Goal: Information Seeking & Learning: Learn about a topic

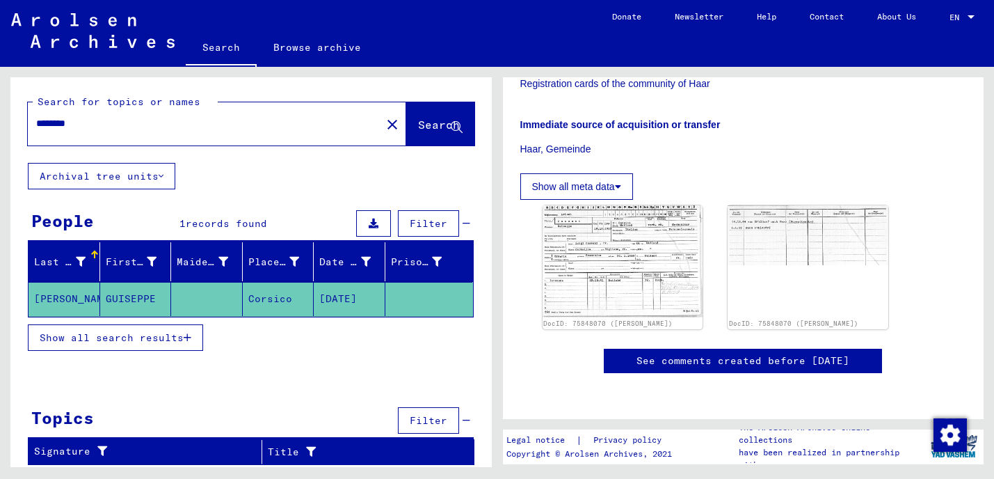
scroll to position [327, 0]
click at [615, 202] on img at bounding box center [623, 261] width 168 height 118
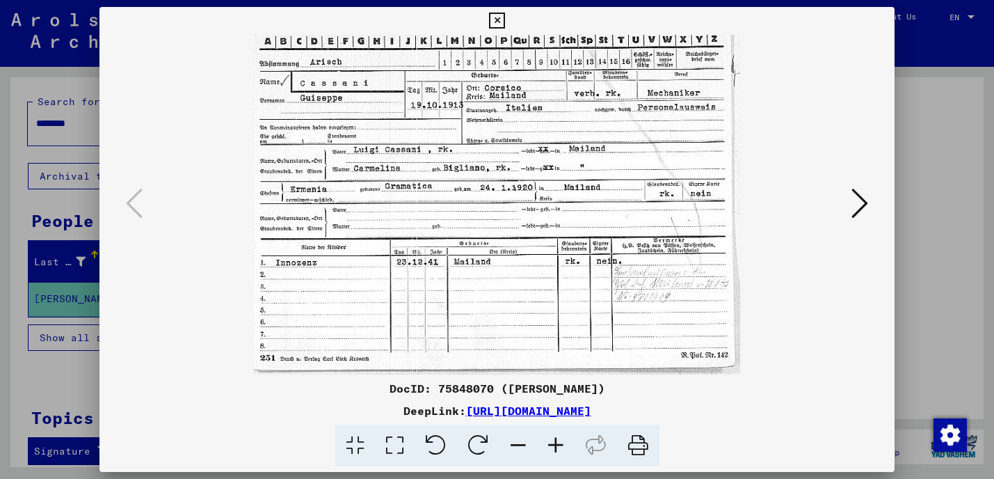
click at [558, 443] on icon at bounding box center [556, 445] width 38 height 42
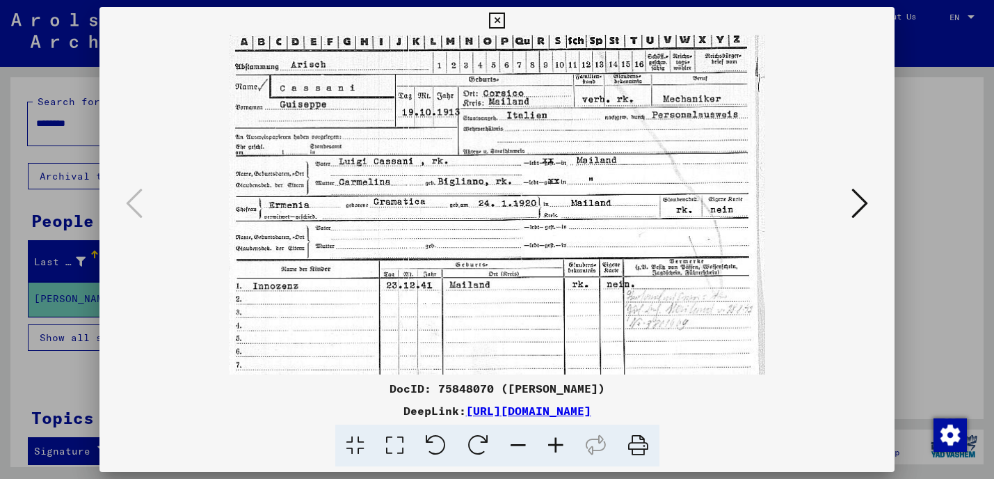
click at [558, 443] on icon at bounding box center [556, 445] width 38 height 42
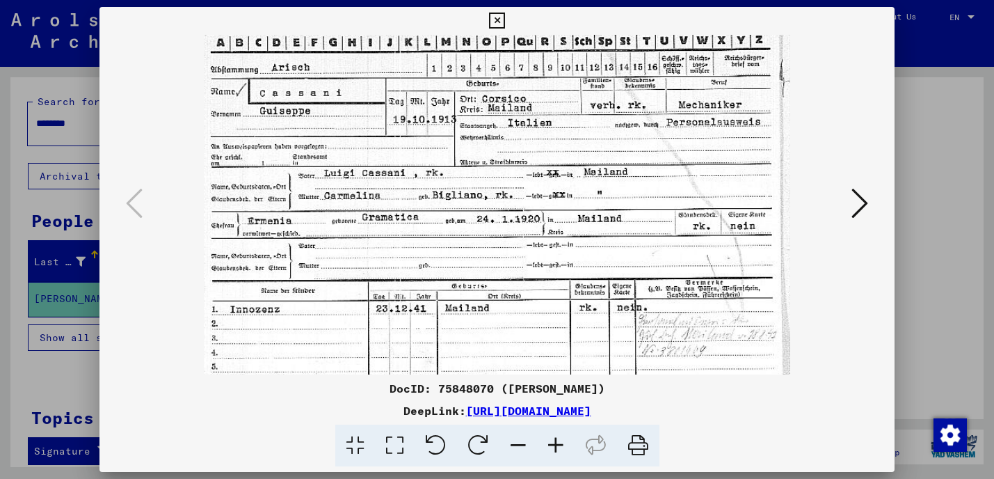
click at [558, 443] on icon at bounding box center [556, 445] width 38 height 42
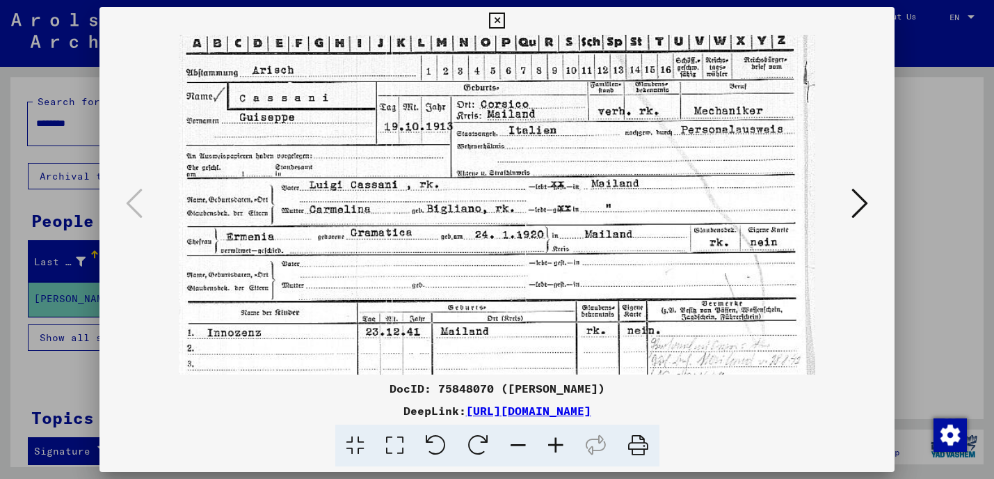
click at [558, 443] on icon at bounding box center [556, 445] width 38 height 42
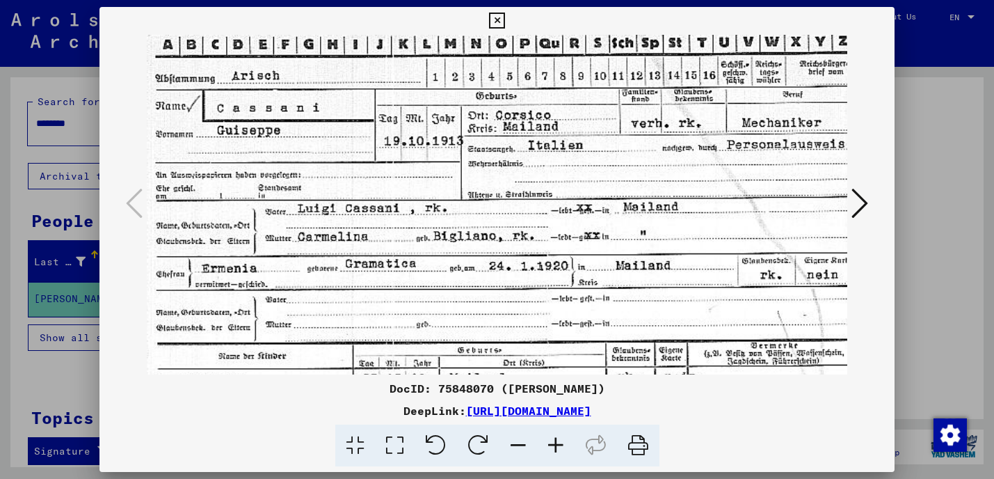
click at [558, 443] on icon at bounding box center [556, 445] width 38 height 42
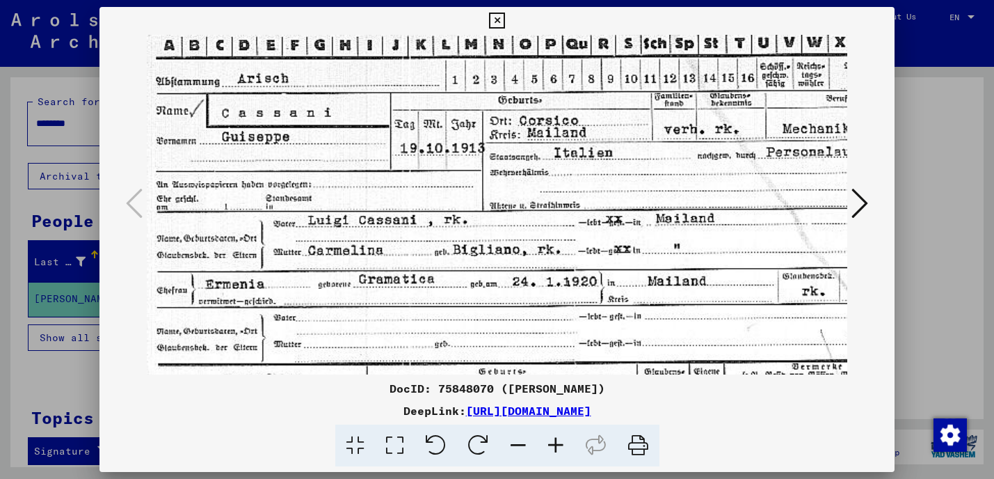
click at [558, 443] on icon at bounding box center [556, 445] width 38 height 42
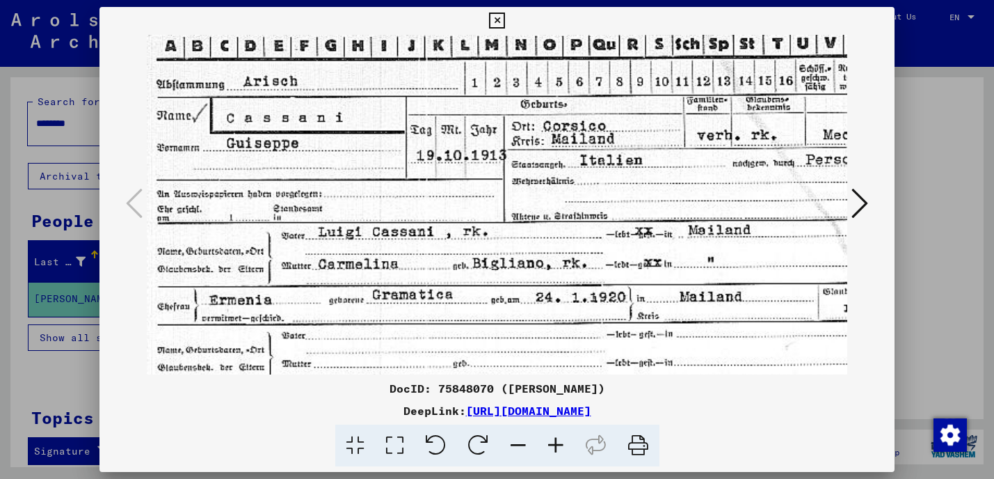
click at [861, 201] on icon at bounding box center [860, 202] width 17 height 33
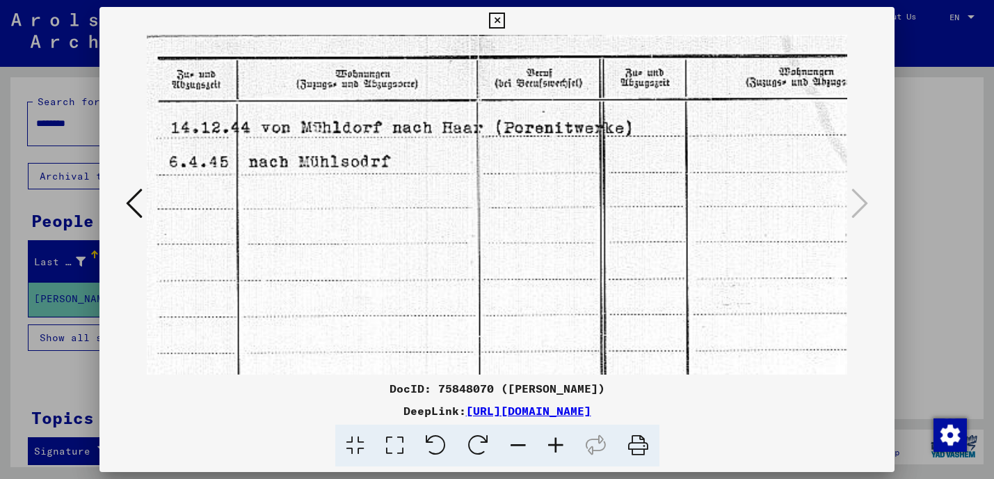
click at [128, 200] on icon at bounding box center [134, 202] width 17 height 33
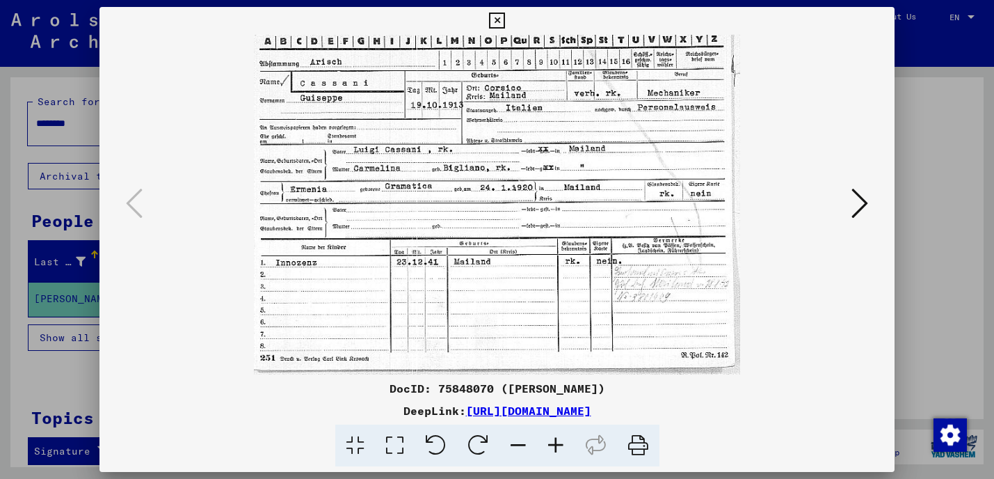
click at [604, 245] on img at bounding box center [497, 205] width 486 height 340
click at [554, 445] on icon at bounding box center [556, 445] width 38 height 42
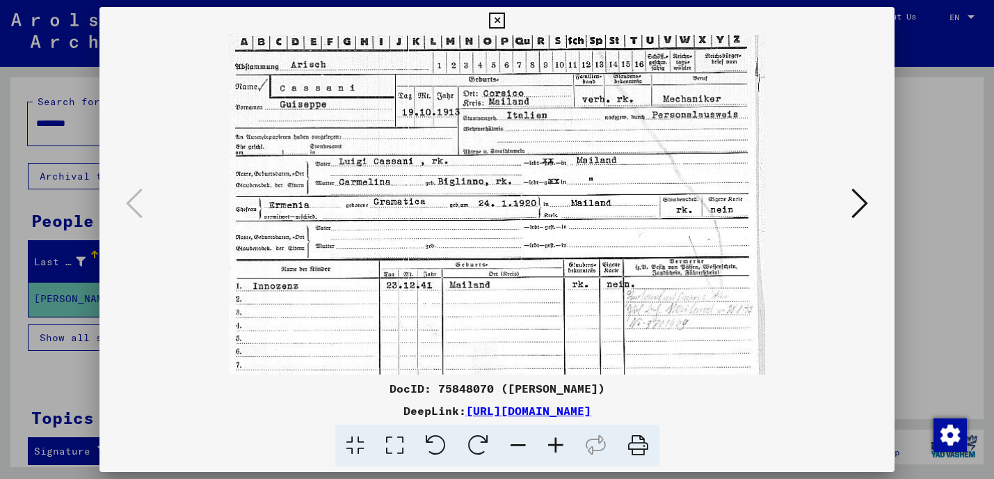
click at [554, 445] on icon at bounding box center [556, 445] width 38 height 42
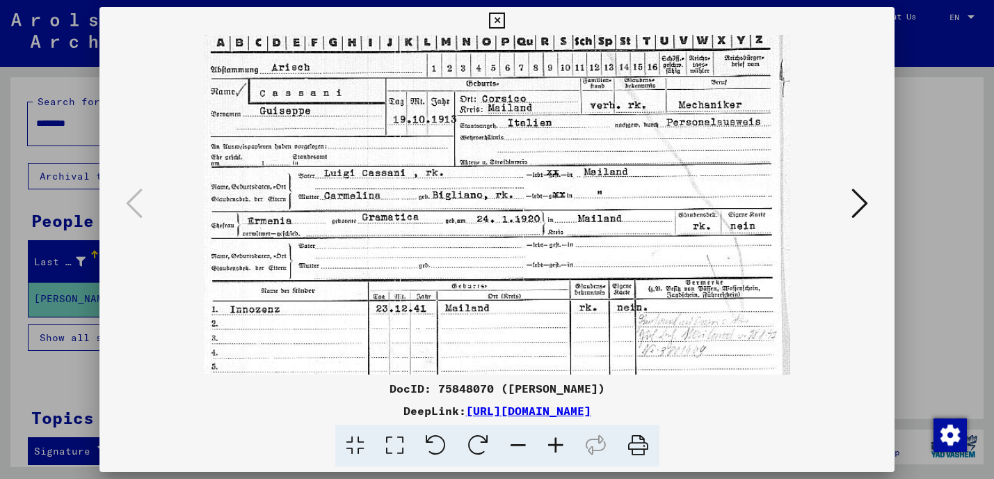
click at [554, 445] on icon at bounding box center [556, 445] width 38 height 42
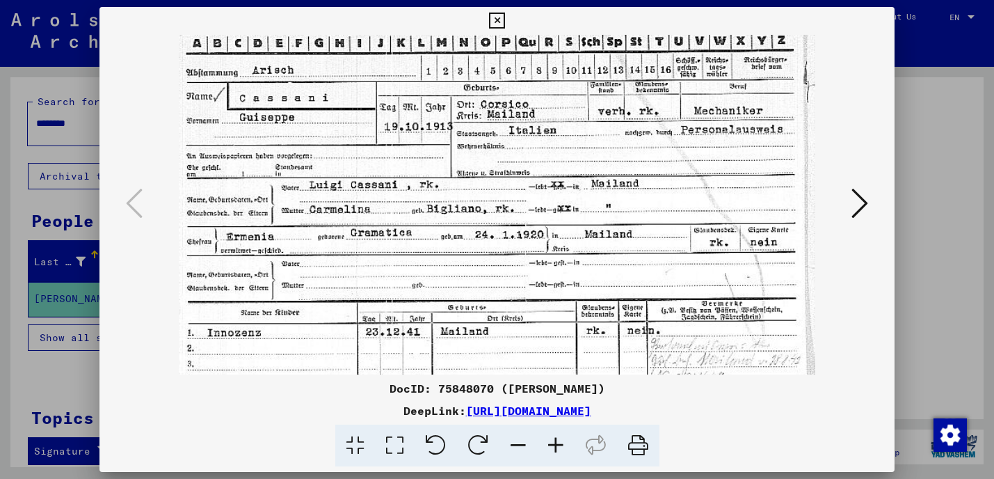
click at [554, 445] on icon at bounding box center [556, 445] width 38 height 42
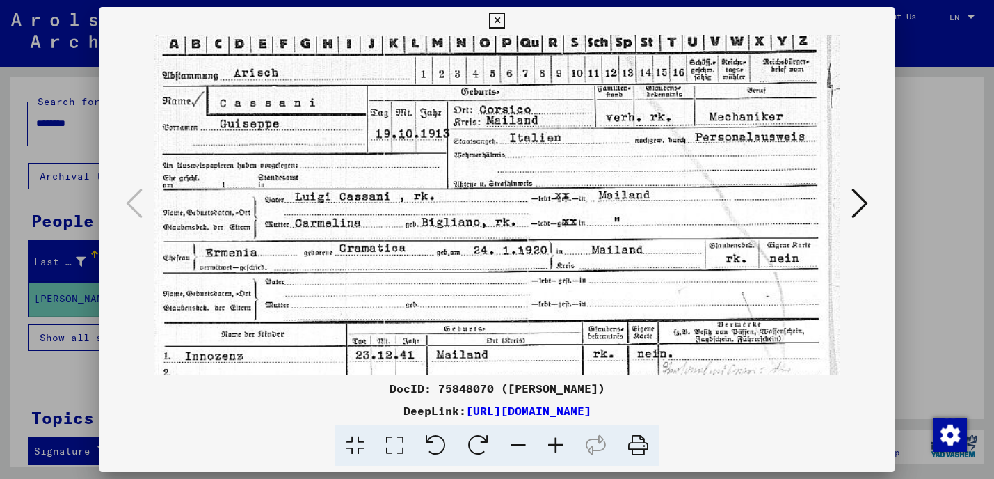
click at [554, 445] on icon at bounding box center [556, 445] width 38 height 42
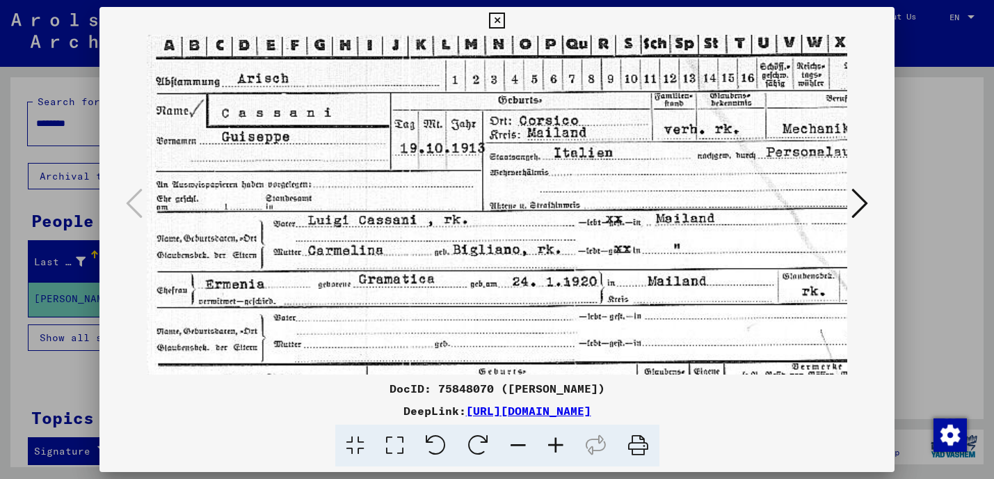
click at [554, 445] on icon at bounding box center [556, 445] width 38 height 42
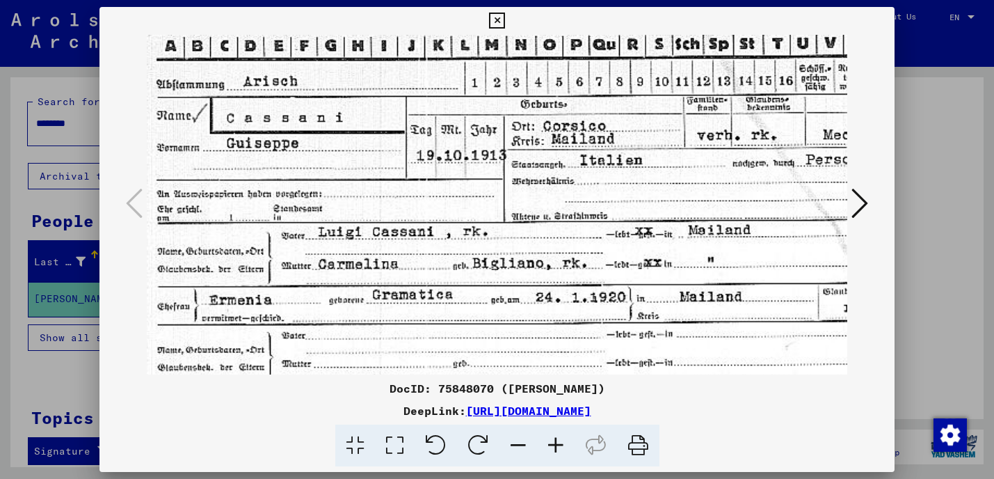
click at [554, 445] on icon at bounding box center [556, 445] width 38 height 42
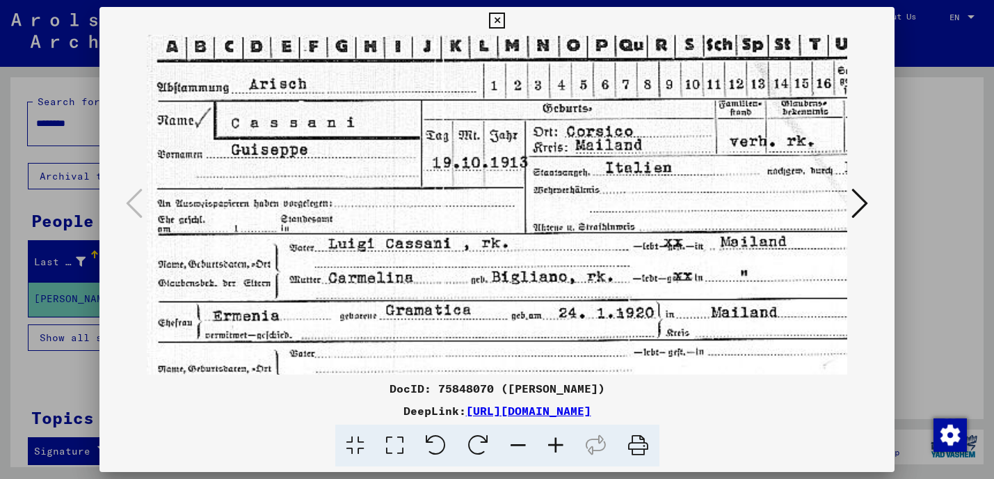
click at [554, 445] on icon at bounding box center [556, 445] width 38 height 42
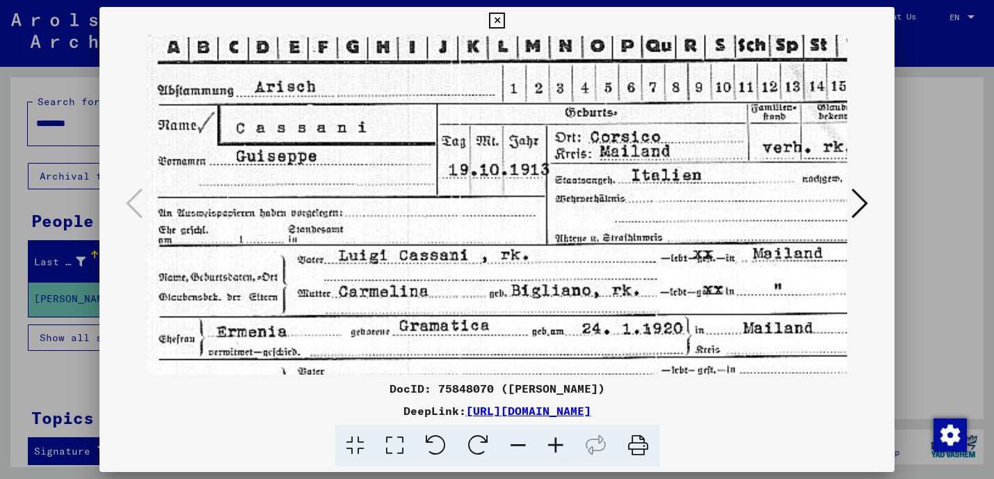
click at [554, 445] on icon at bounding box center [556, 445] width 38 height 42
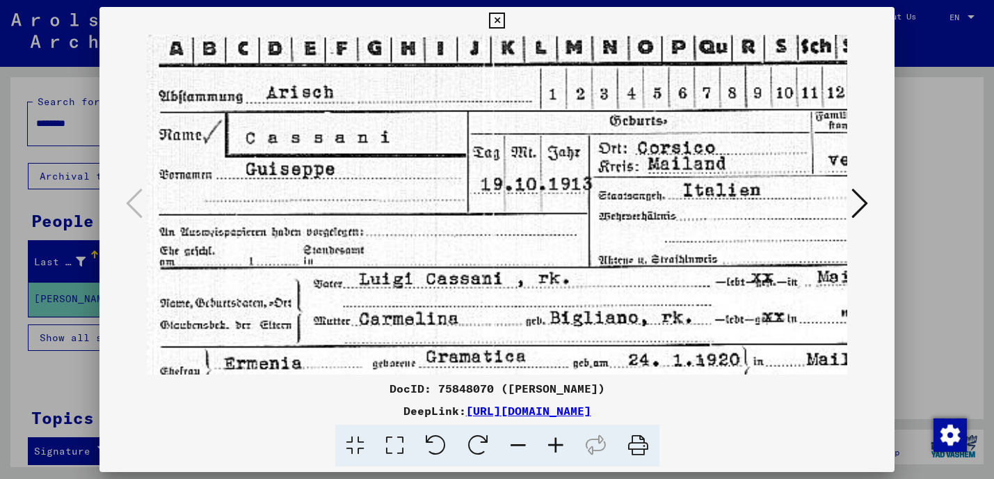
click at [554, 445] on icon at bounding box center [556, 445] width 38 height 42
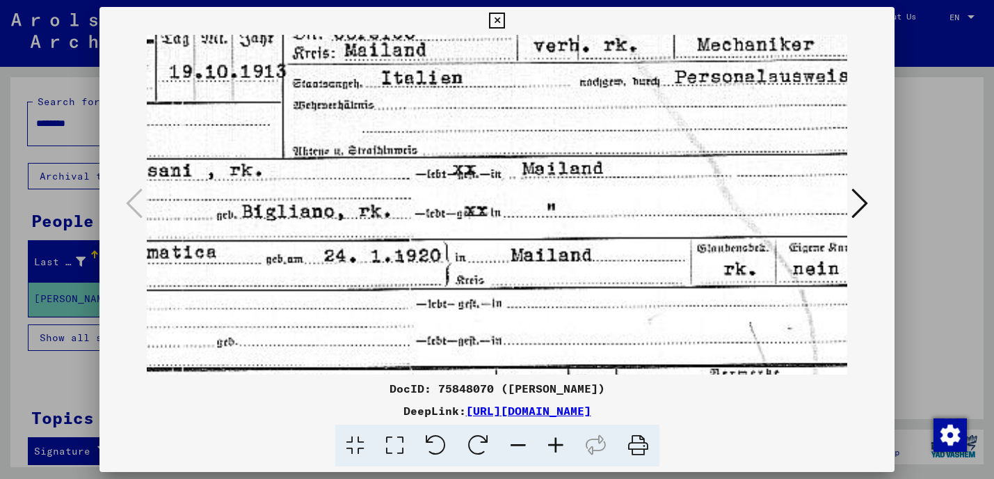
drag, startPoint x: 466, startPoint y: 196, endPoint x: 330, endPoint y: 145, distance: 145.3
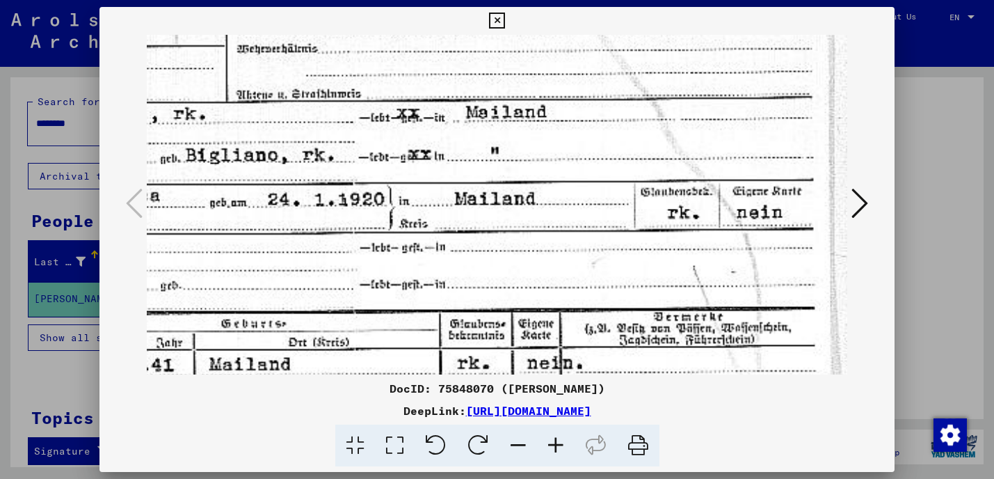
drag, startPoint x: 646, startPoint y: 246, endPoint x: 349, endPoint y: 187, distance: 302.9
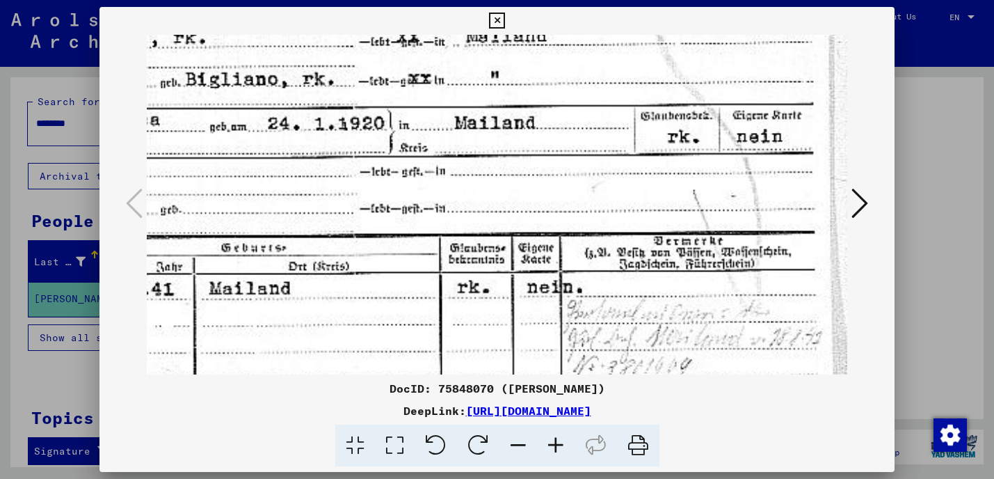
drag, startPoint x: 601, startPoint y: 310, endPoint x: 504, endPoint y: 151, distance: 186.4
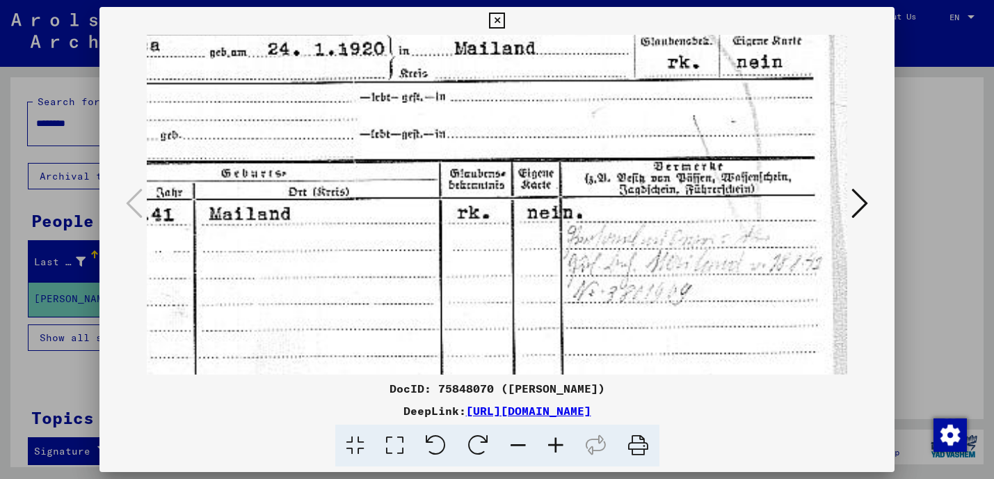
click at [555, 445] on icon at bounding box center [556, 445] width 38 height 42
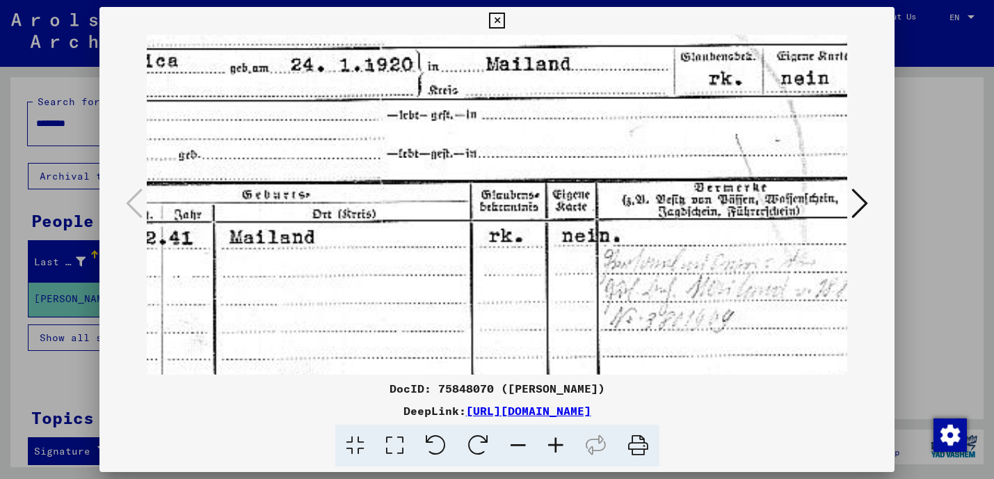
click at [555, 445] on icon at bounding box center [556, 445] width 38 height 42
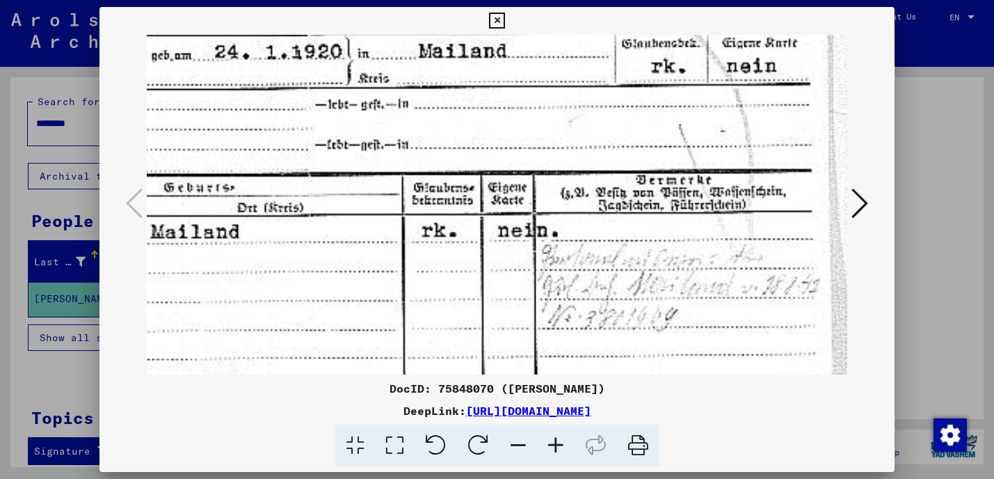
scroll to position [372, 484]
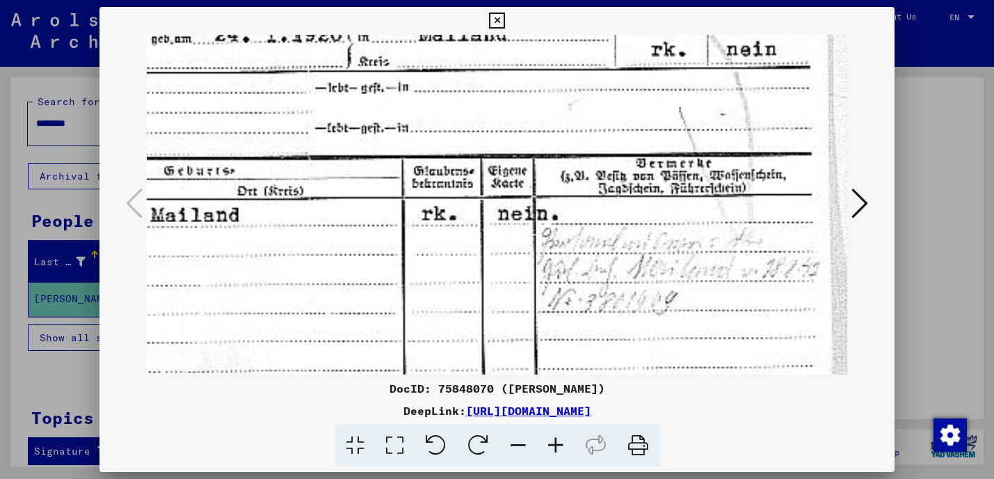
drag, startPoint x: 576, startPoint y: 296, endPoint x: 475, endPoint y: 277, distance: 102.8
click at [554, 445] on icon at bounding box center [556, 445] width 38 height 42
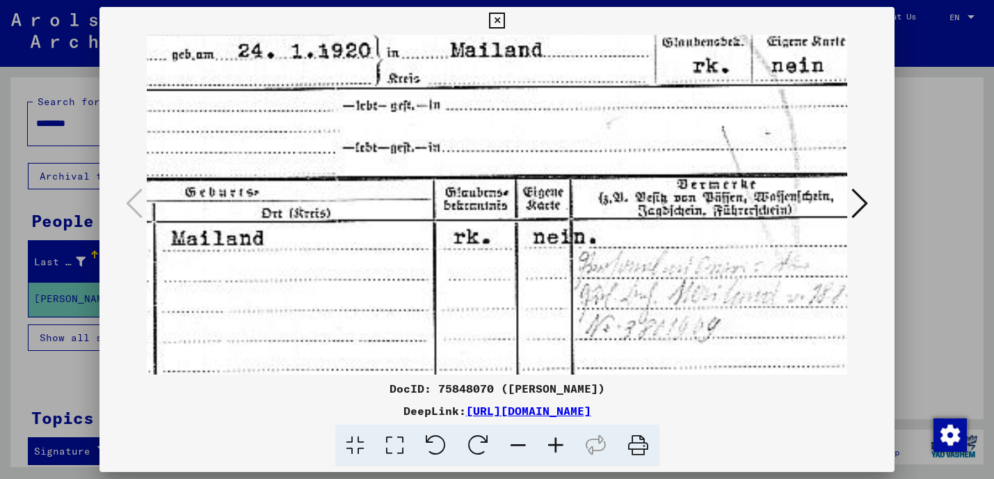
click at [554, 445] on icon at bounding box center [556, 445] width 38 height 42
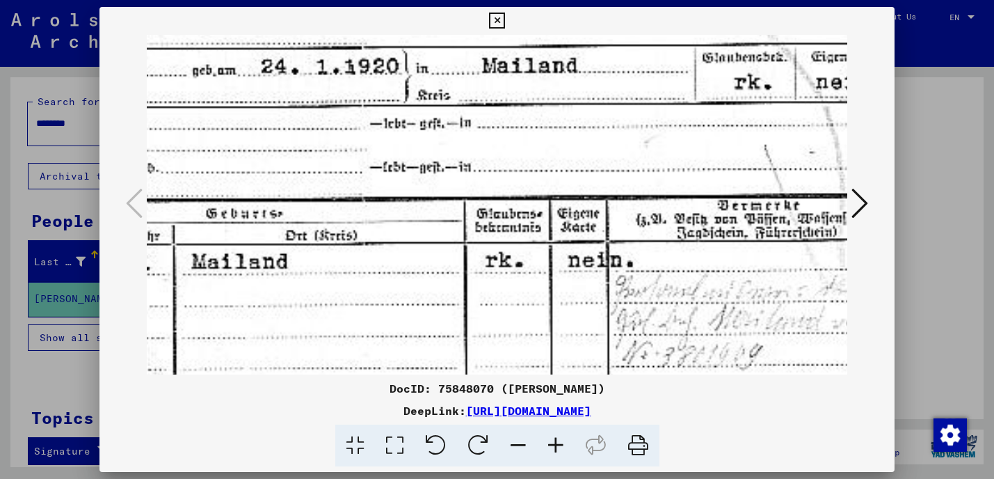
click at [555, 445] on icon at bounding box center [556, 445] width 38 height 42
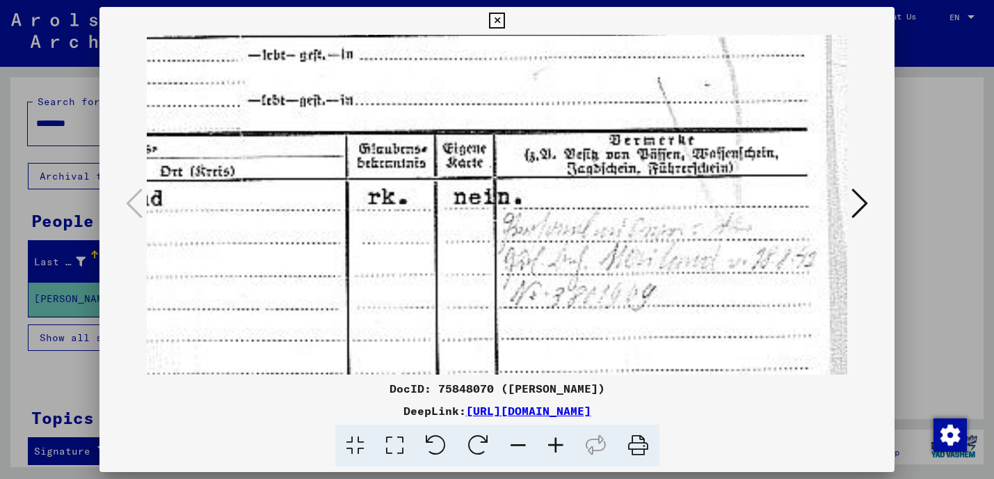
scroll to position [475, 633]
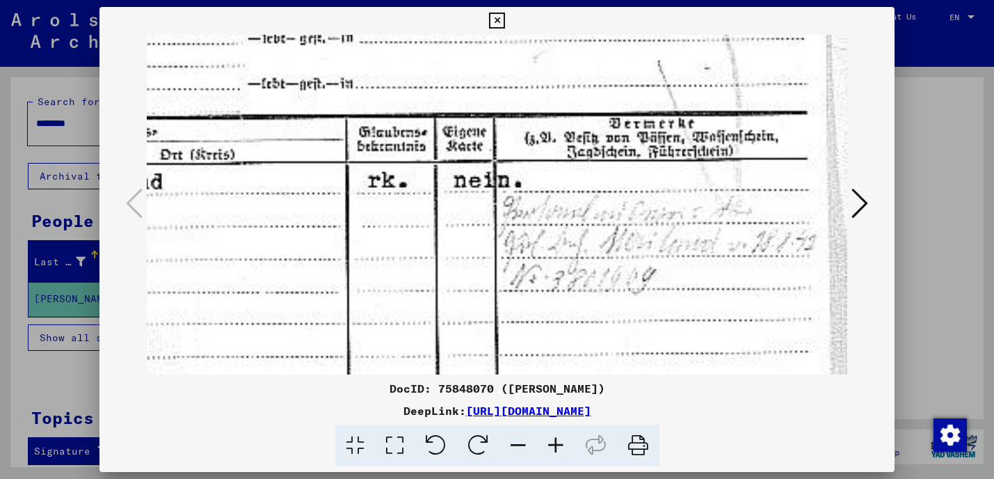
drag, startPoint x: 664, startPoint y: 262, endPoint x: 342, endPoint y: 159, distance: 337.5
click at [552, 447] on icon at bounding box center [556, 445] width 38 height 42
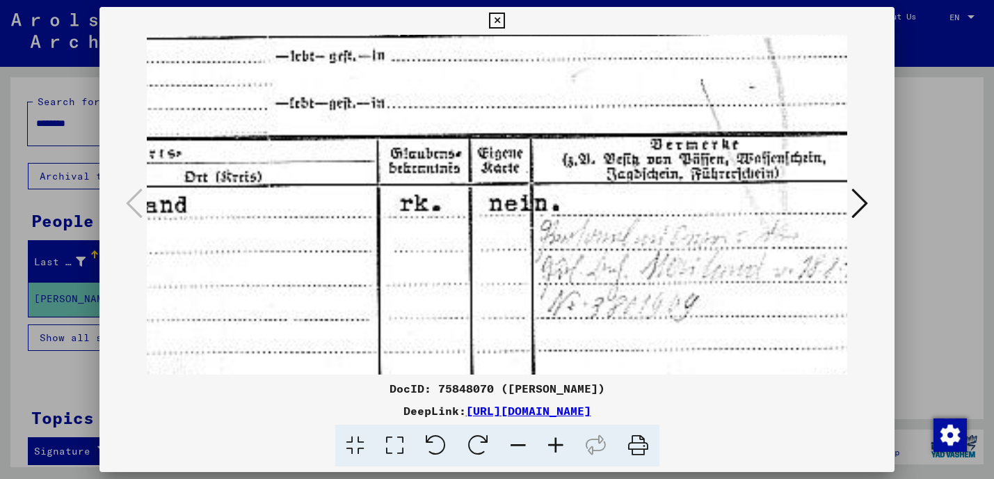
click at [552, 447] on icon at bounding box center [556, 445] width 38 height 42
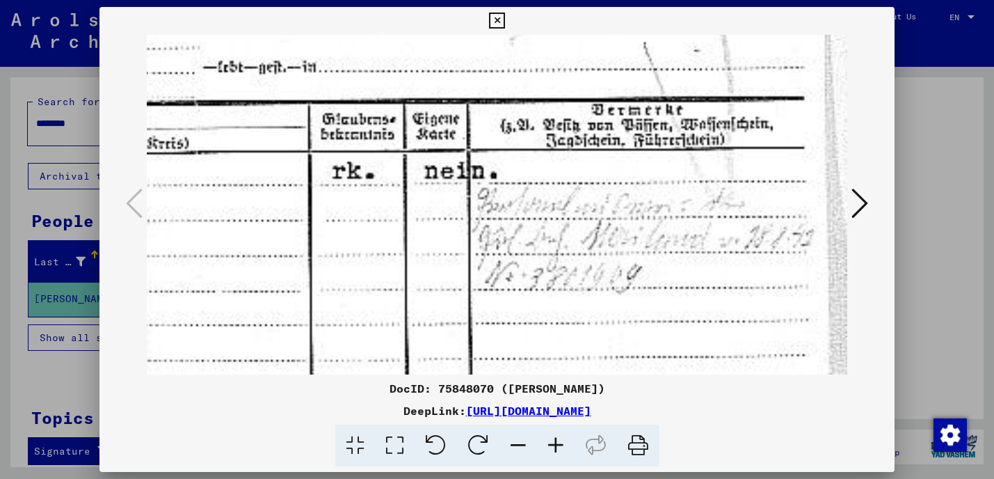
scroll to position [555, 733]
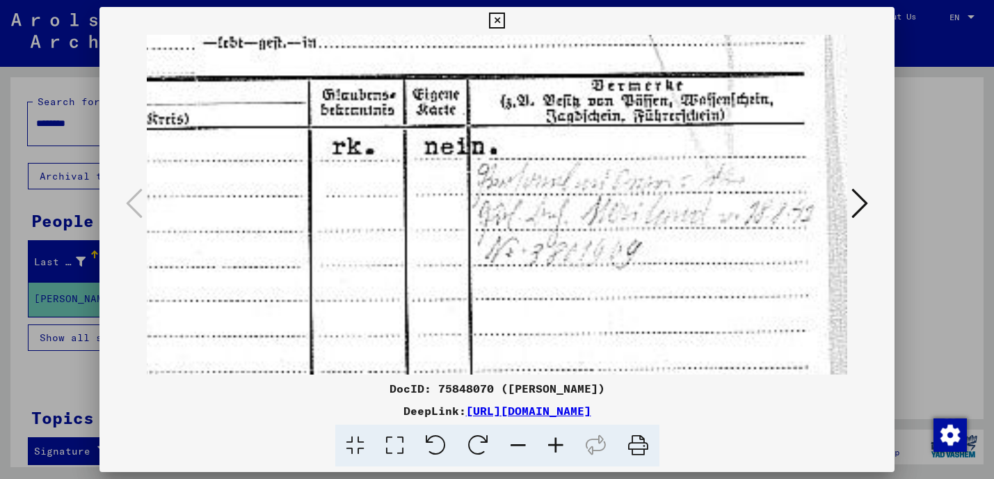
drag, startPoint x: 623, startPoint y: 289, endPoint x: 305, endPoint y: 209, distance: 327.2
click at [522, 447] on icon at bounding box center [519, 445] width 38 height 42
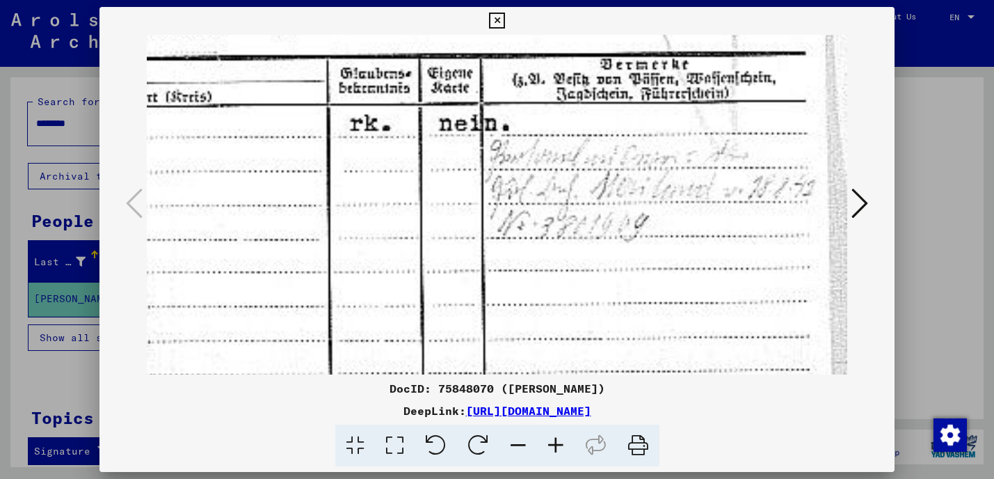
click at [522, 447] on icon at bounding box center [519, 445] width 38 height 42
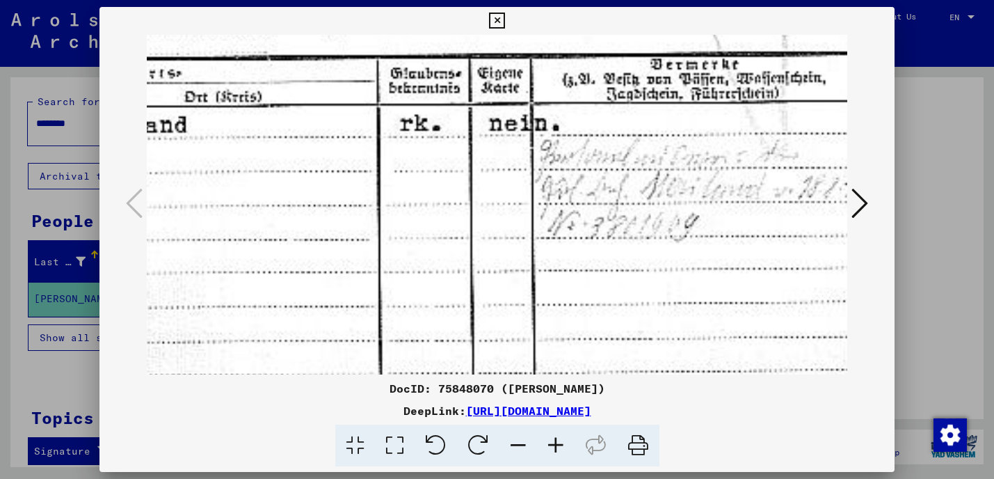
click at [522, 447] on icon at bounding box center [519, 445] width 38 height 42
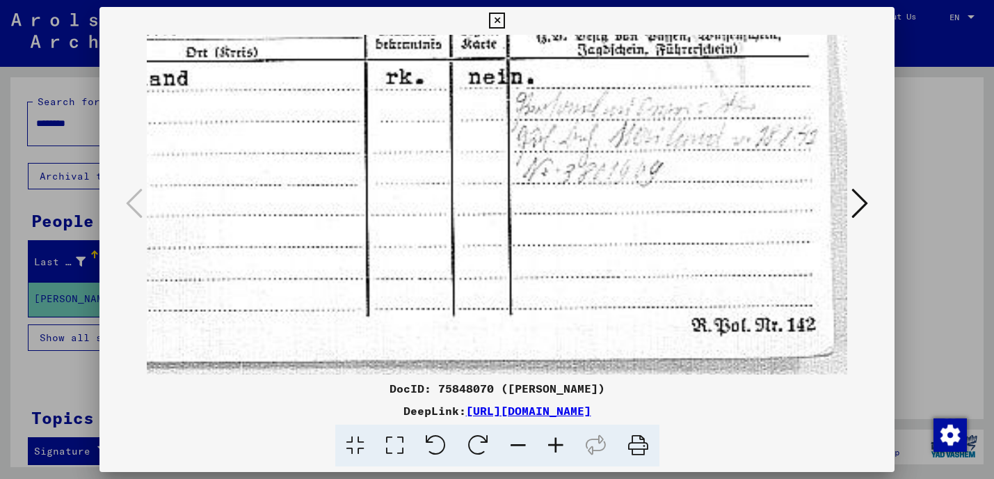
click at [522, 446] on icon at bounding box center [519, 445] width 38 height 42
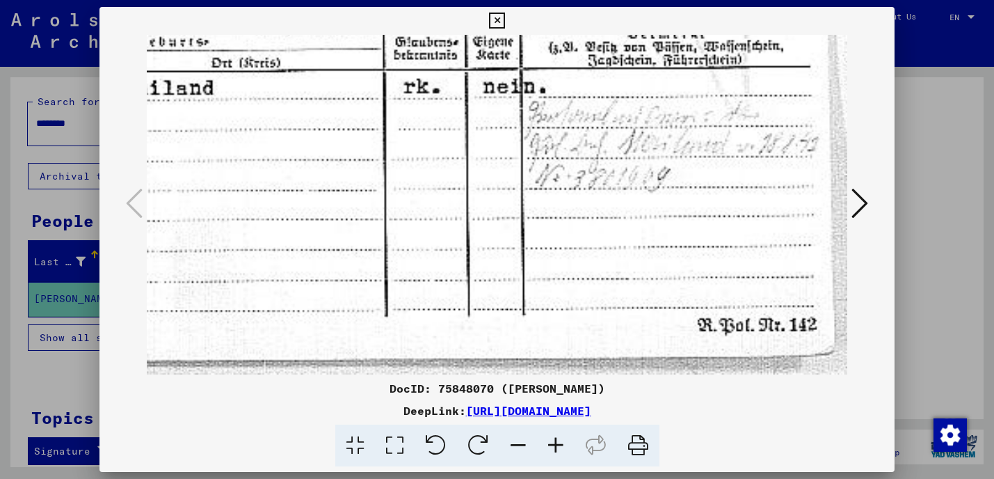
click at [522, 446] on icon at bounding box center [519, 445] width 38 height 42
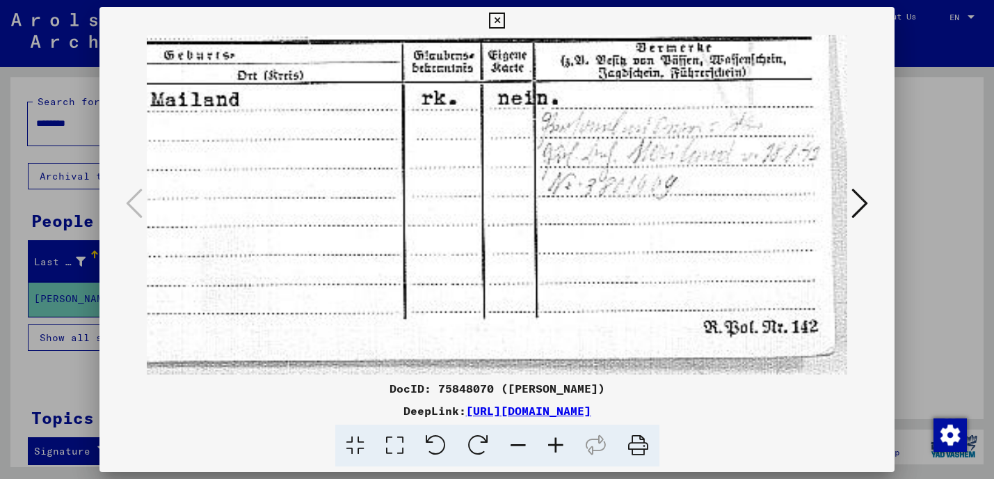
click at [522, 446] on icon at bounding box center [519, 445] width 38 height 42
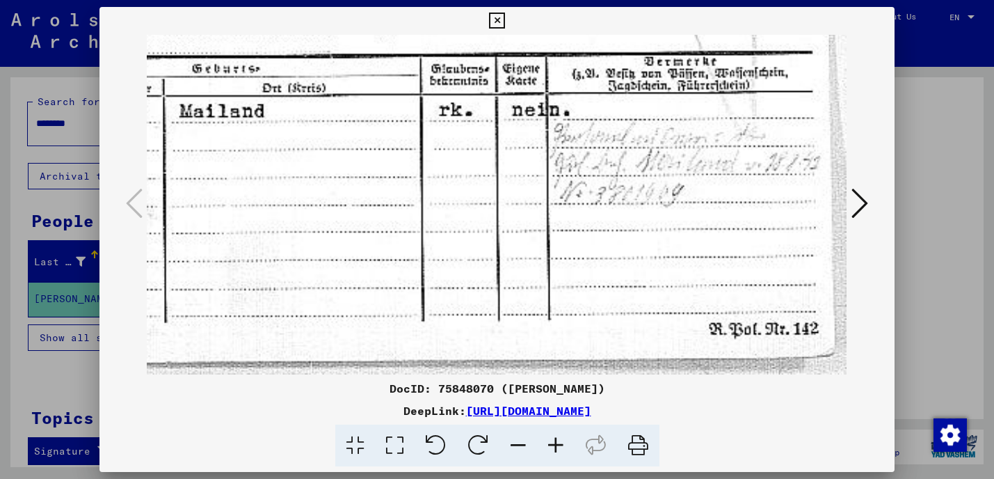
click at [522, 446] on icon at bounding box center [519, 445] width 38 height 42
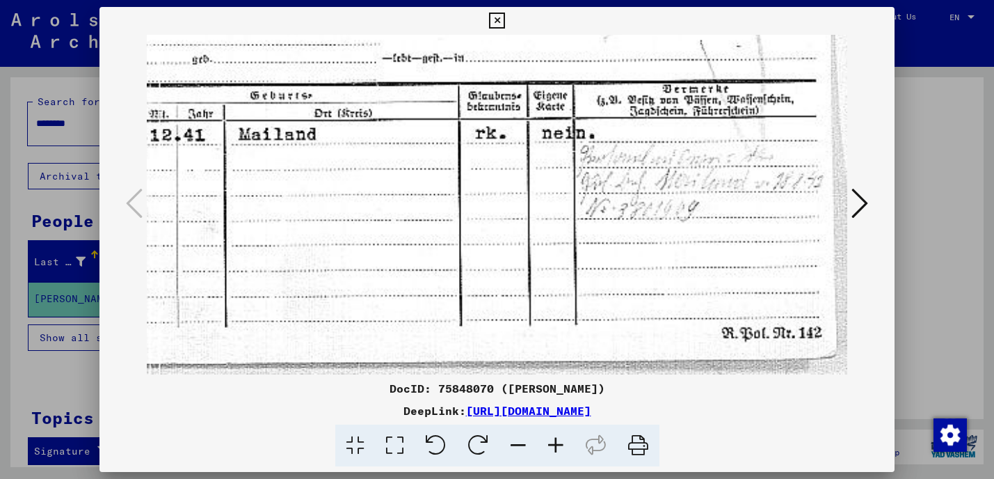
click at [522, 446] on icon at bounding box center [519, 445] width 38 height 42
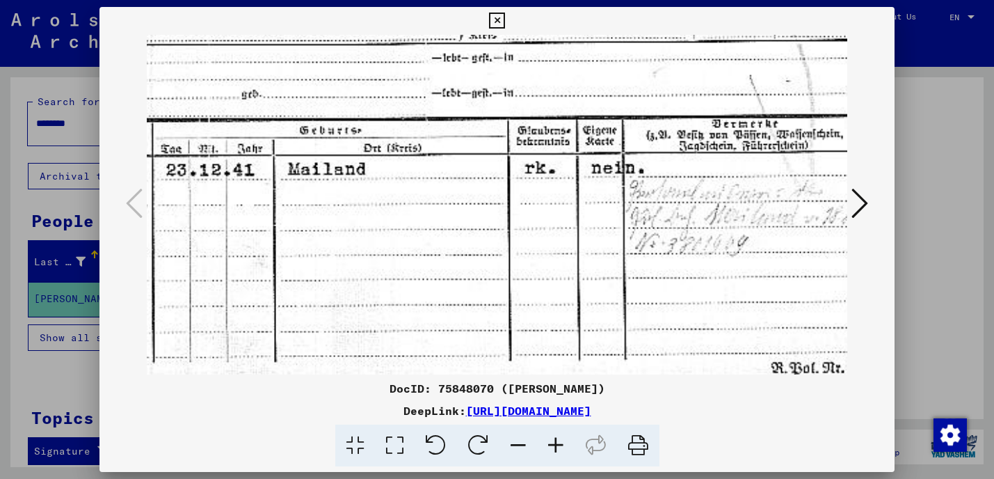
click at [522, 446] on icon at bounding box center [519, 445] width 38 height 42
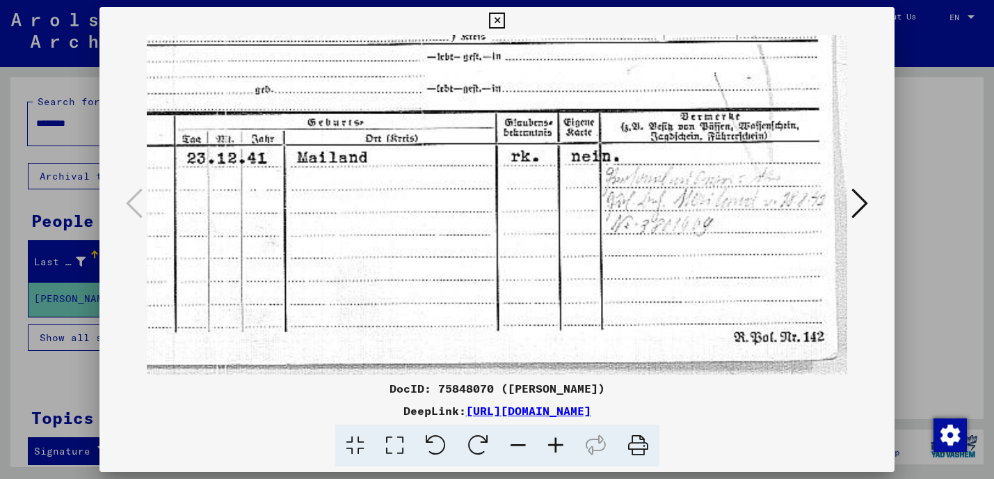
click at [522, 446] on icon at bounding box center [519, 445] width 38 height 42
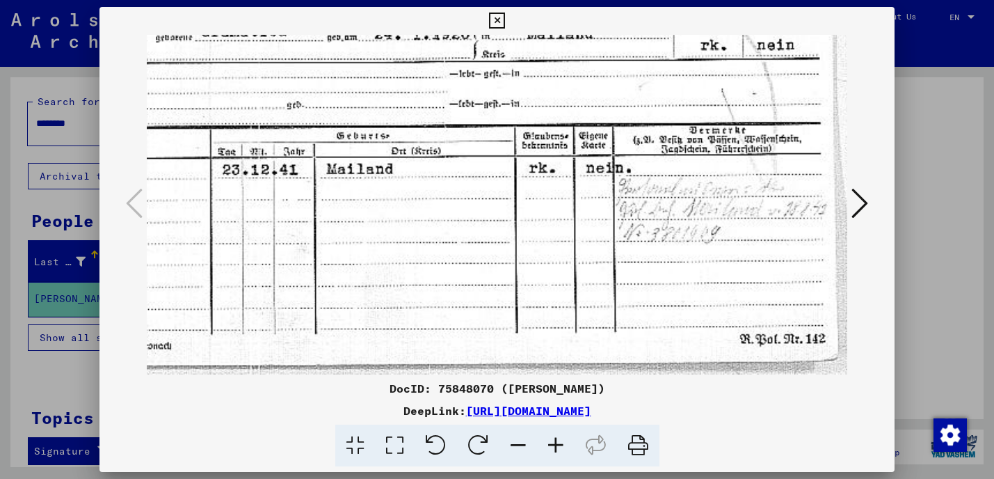
click at [522, 446] on icon at bounding box center [519, 445] width 38 height 42
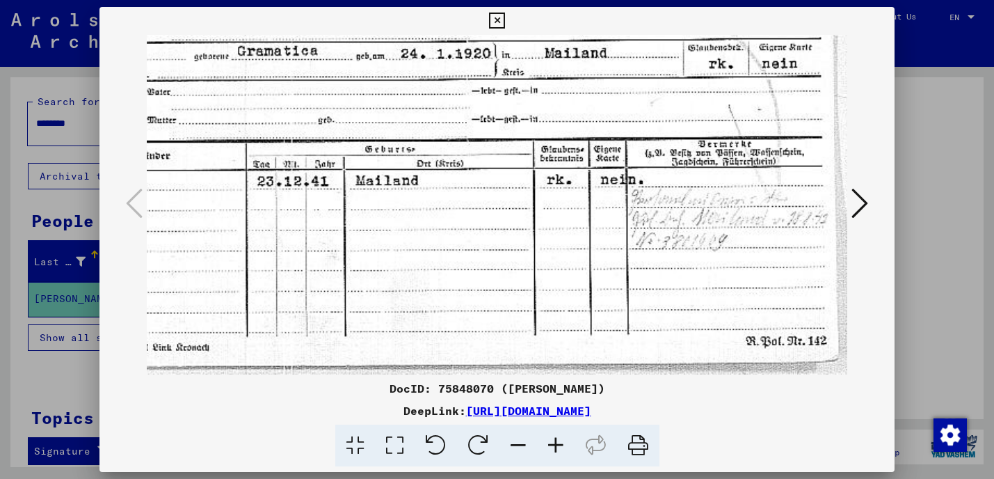
click at [522, 446] on icon at bounding box center [519, 445] width 38 height 42
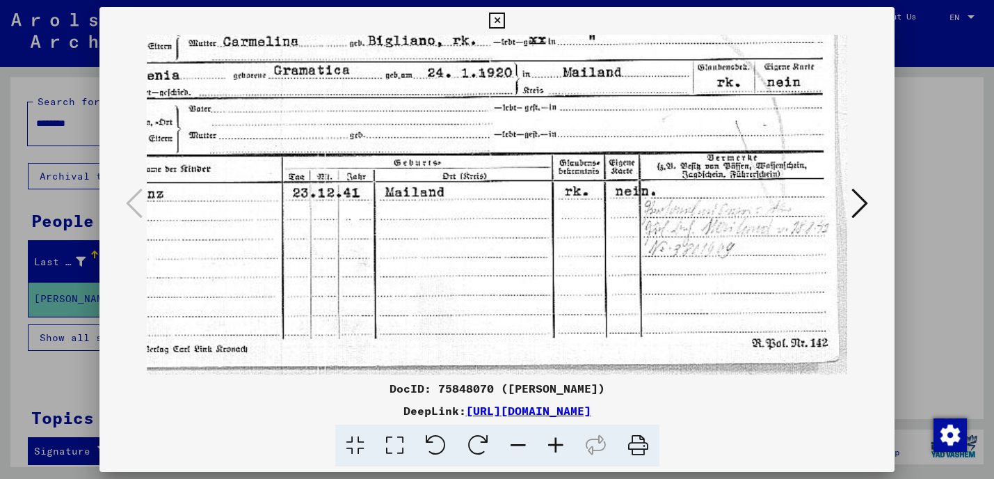
scroll to position [209, 85]
click at [522, 446] on icon at bounding box center [519, 445] width 38 height 42
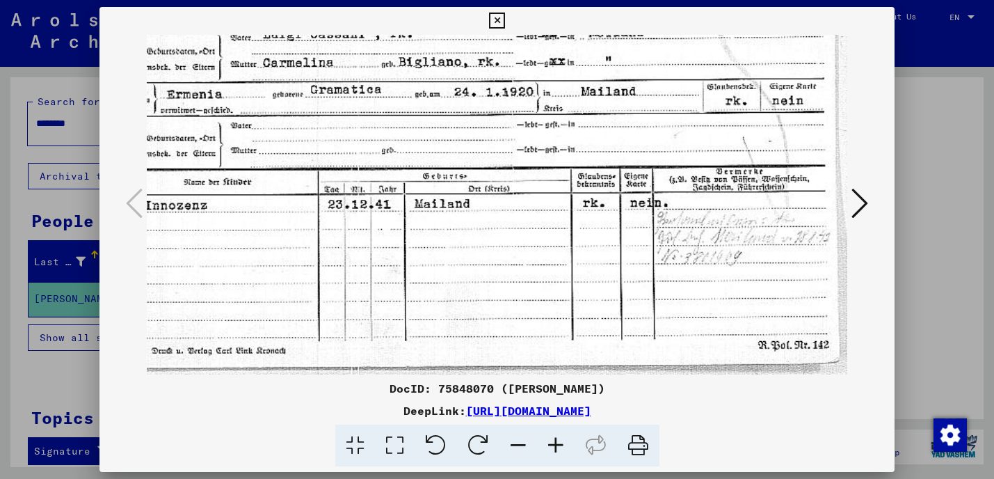
click at [522, 446] on icon at bounding box center [519, 445] width 38 height 42
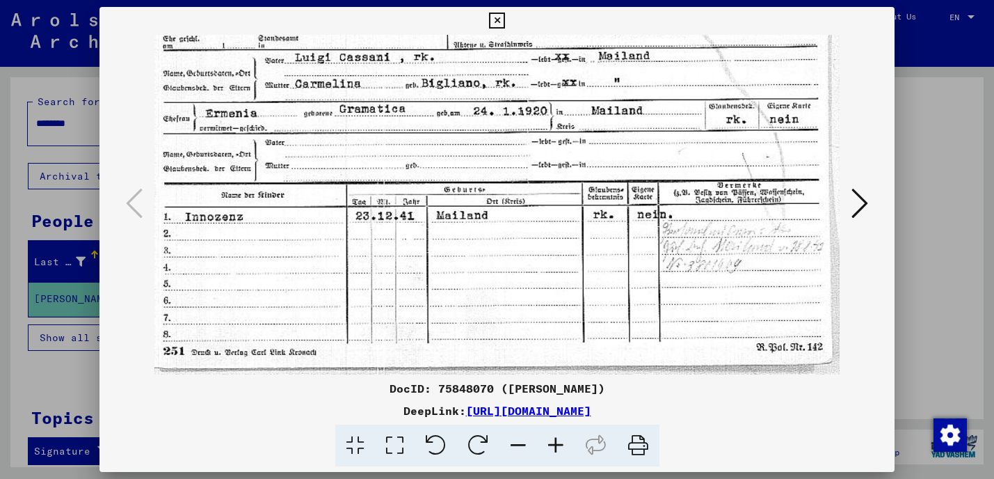
scroll to position [139, 0]
click at [522, 445] on icon at bounding box center [519, 445] width 38 height 42
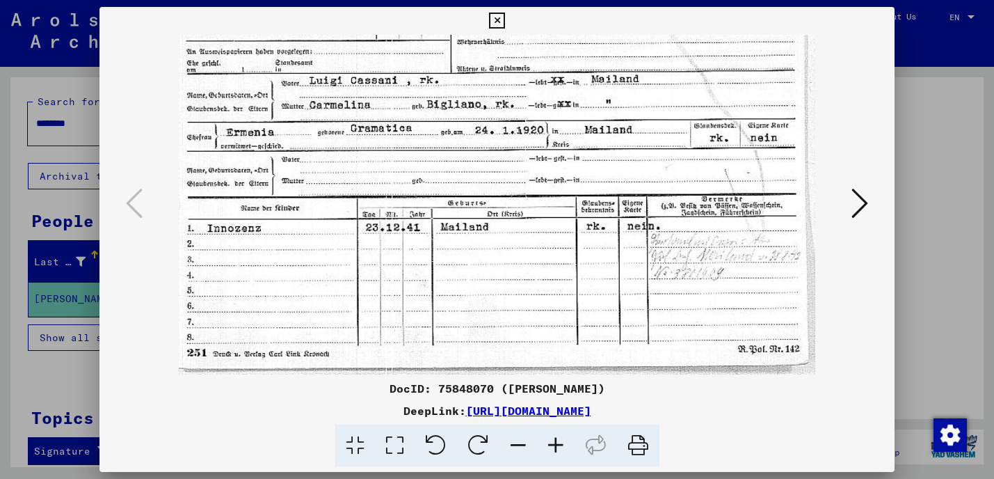
click at [505, 17] on icon at bounding box center [497, 21] width 16 height 17
